Goal: Task Accomplishment & Management: Manage account settings

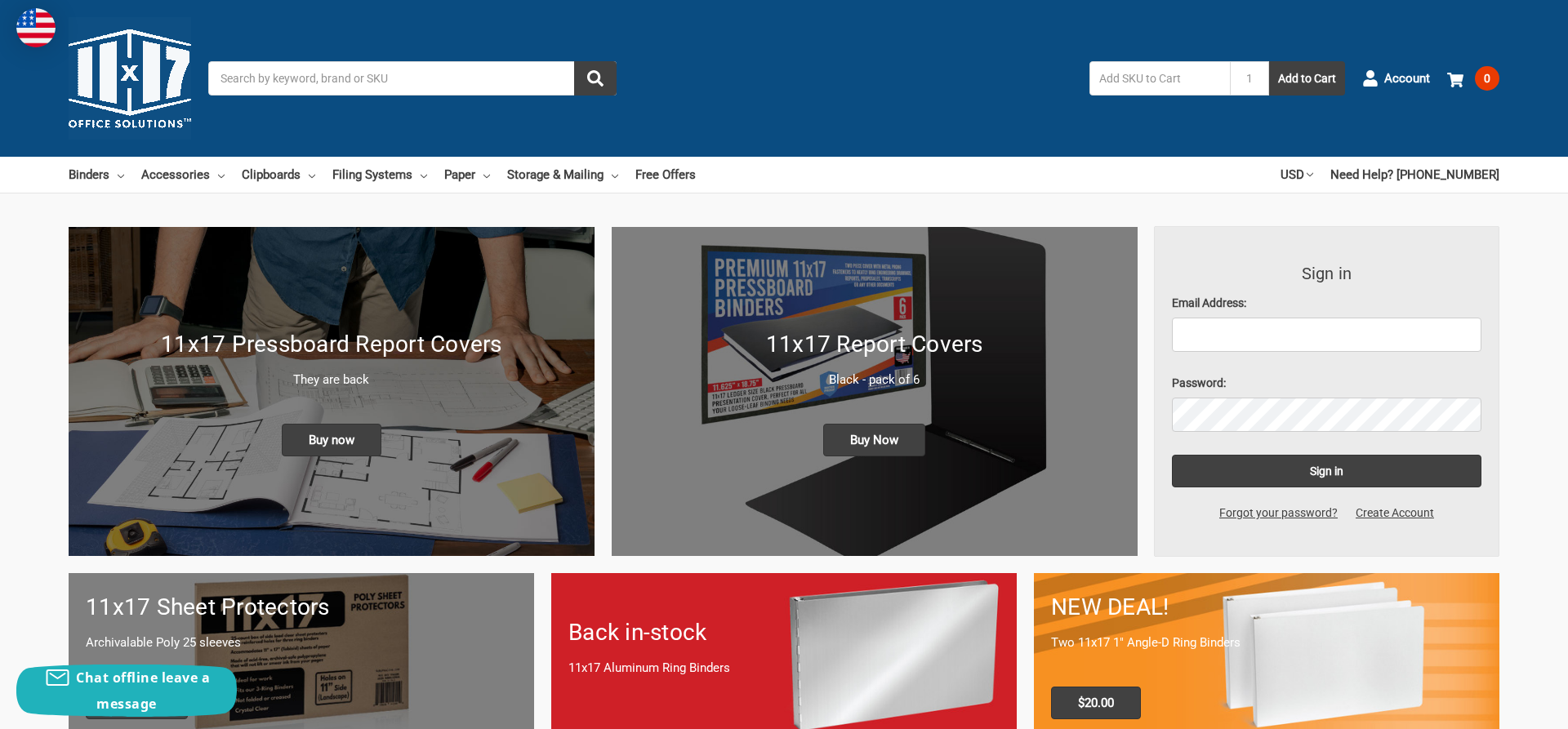
type input "[EMAIL_ADDRESS][DOMAIN_NAME]"
click at [1399, 82] on span "Account" at bounding box center [1407, 79] width 46 height 19
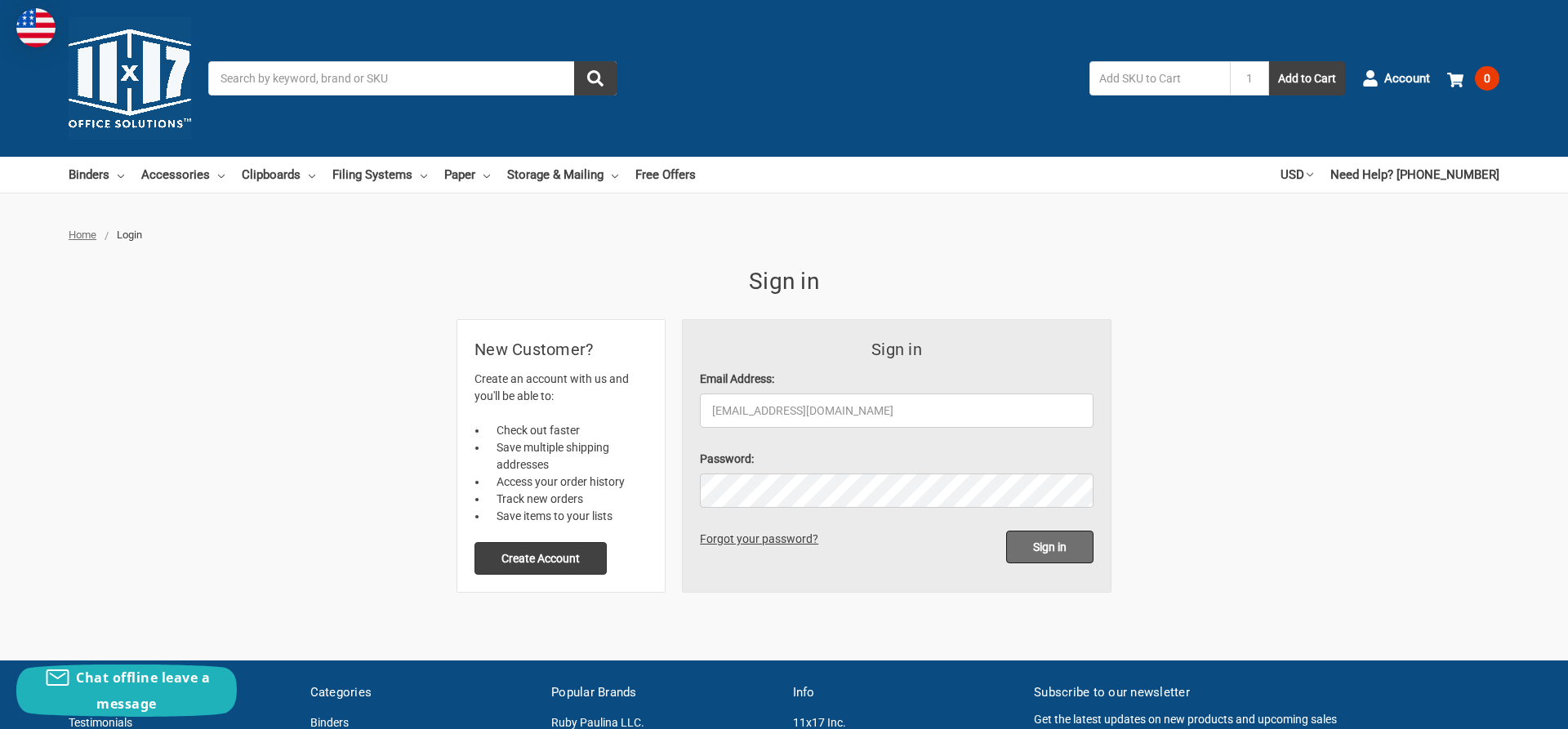
click at [1034, 544] on input "Sign in" at bounding box center [1049, 547] width 87 height 33
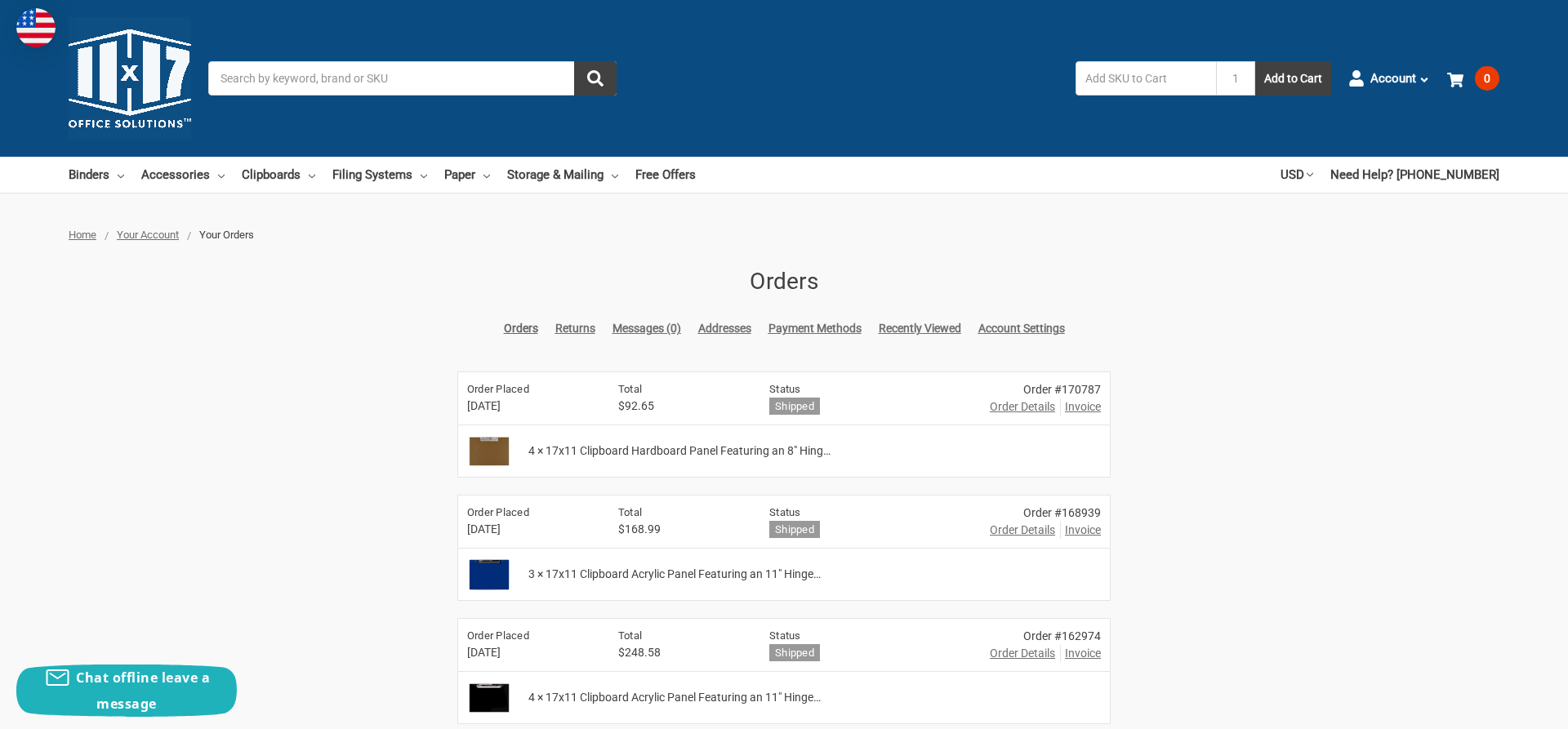
click at [1093, 411] on span "Invoice" at bounding box center [1083, 407] width 36 height 17
